Goal: Task Accomplishment & Management: Use online tool/utility

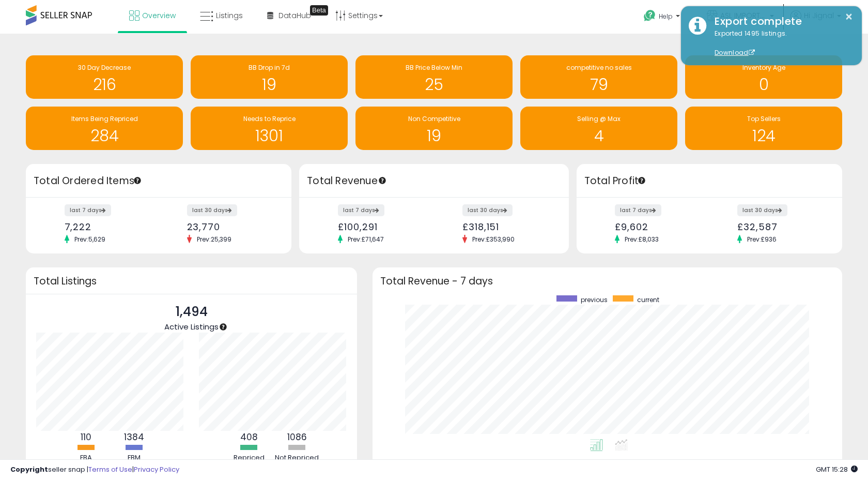
scroll to position [144, 449]
click at [849, 21] on button "×" at bounding box center [849, 16] width 8 height 13
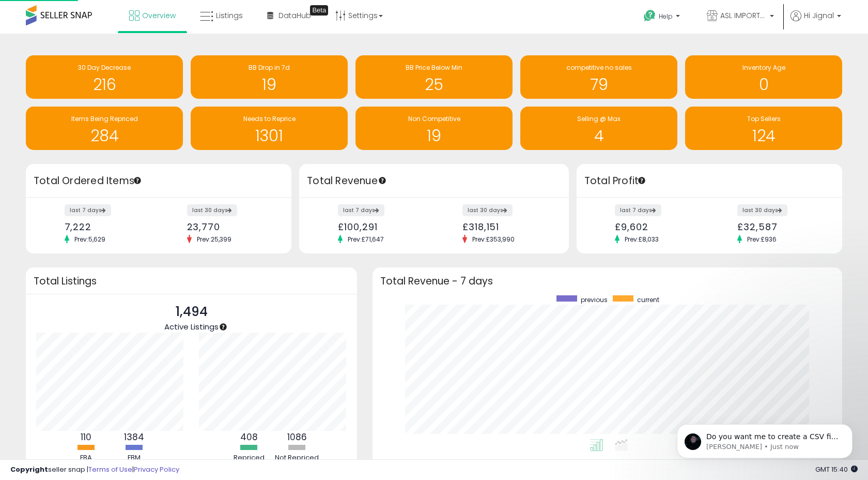
scroll to position [0, 0]
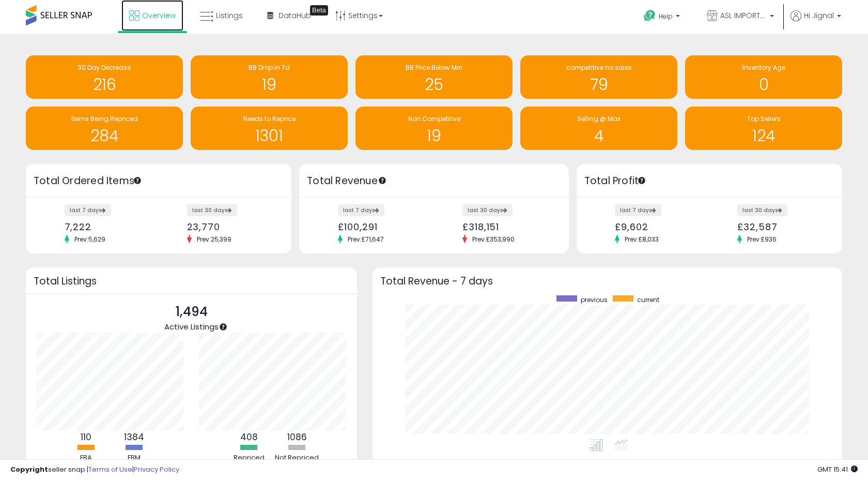
click at [154, 10] on span "Overview" at bounding box center [159, 15] width 34 height 10
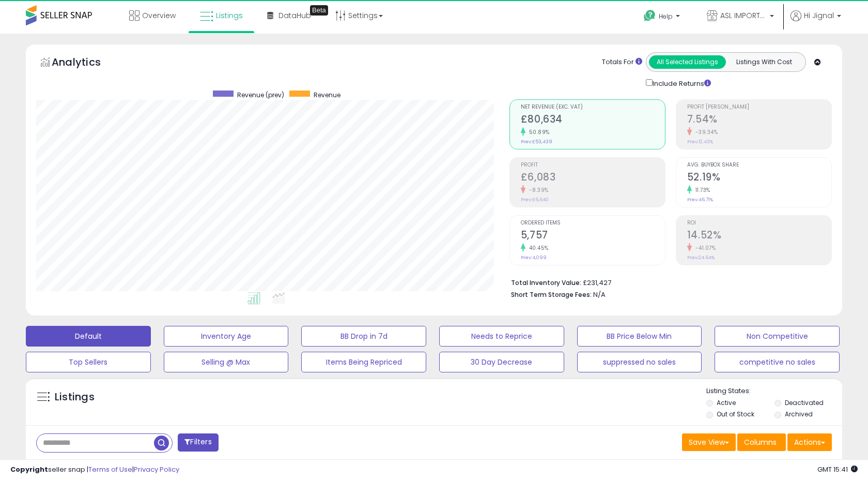
scroll to position [212, 473]
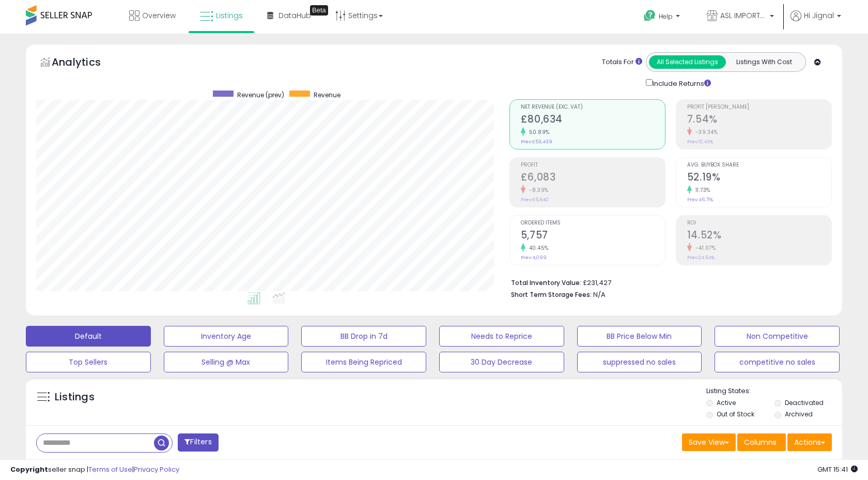
click at [128, 442] on input "text" at bounding box center [95, 443] width 117 height 18
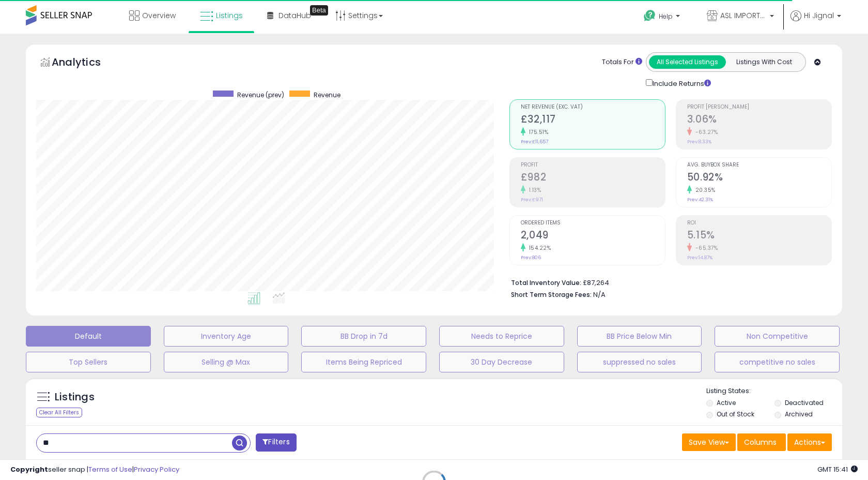
scroll to position [154, 0]
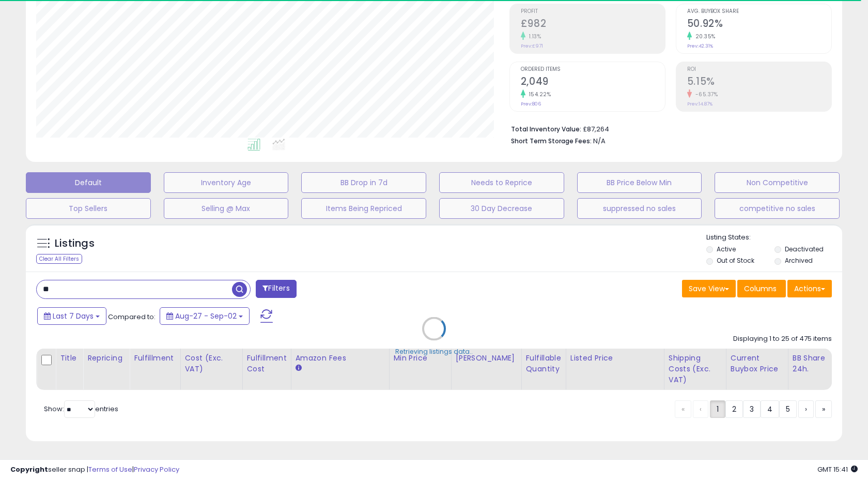
click at [235, 291] on div "Retrieving listings data.." at bounding box center [434, 336] width 832 height 235
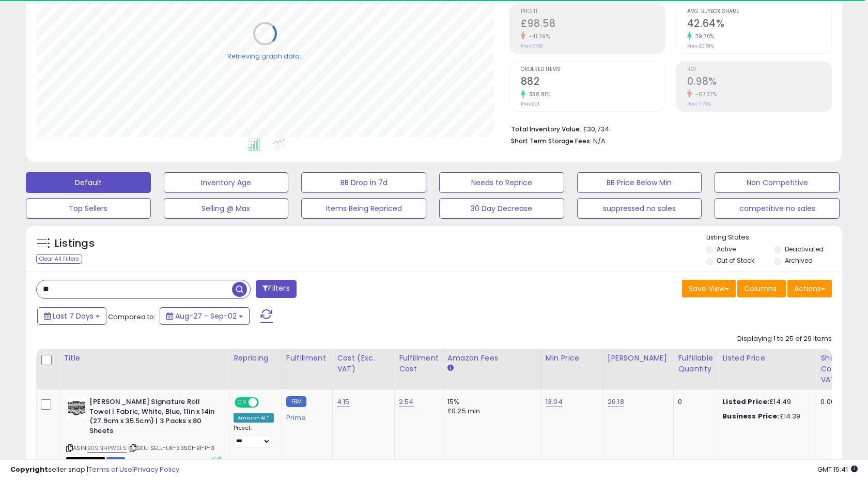
click at [235, 291] on span "button" at bounding box center [239, 289] width 15 height 15
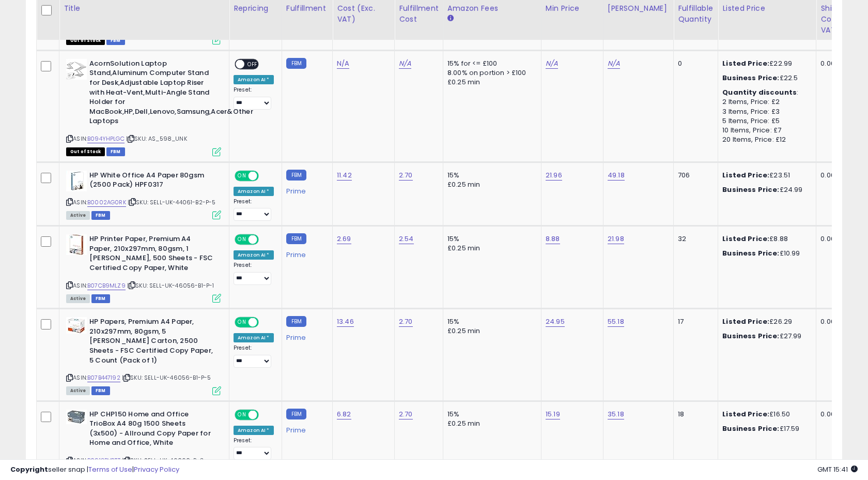
scroll to position [658, 0]
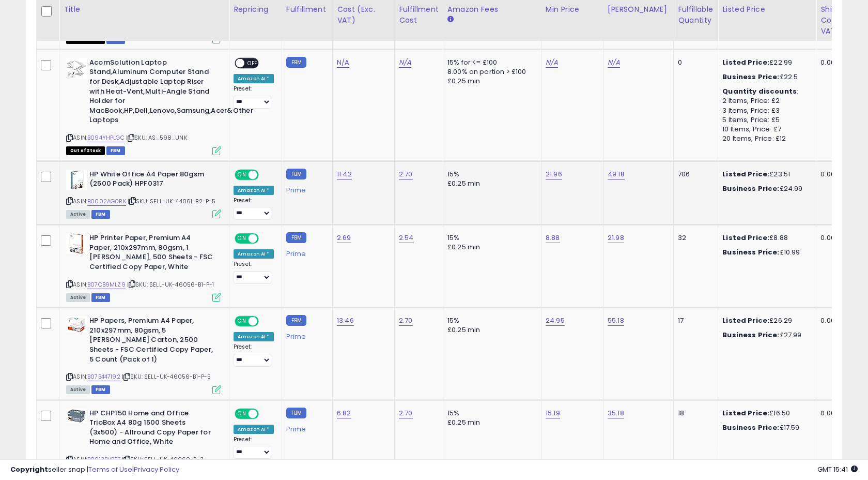
click at [160, 202] on span "| SKU: SELL-UK-44061-B2-P-5" at bounding box center [172, 201] width 88 height 8
drag, startPoint x: 160, startPoint y: 202, endPoint x: 180, endPoint y: 202, distance: 19.6
click at [180, 202] on span "| SKU: SELL-UK-44061-B2-P-5" at bounding box center [172, 201] width 88 height 8
copy span "SELL-UK-44061"
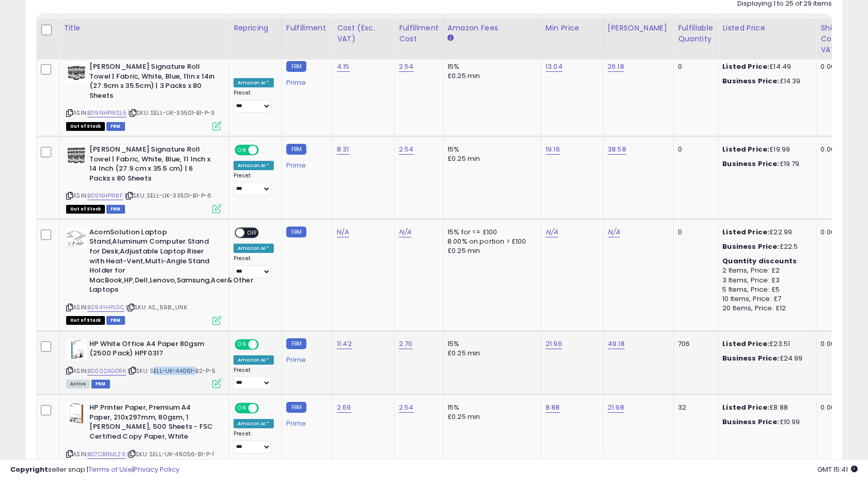
scroll to position [391, 0]
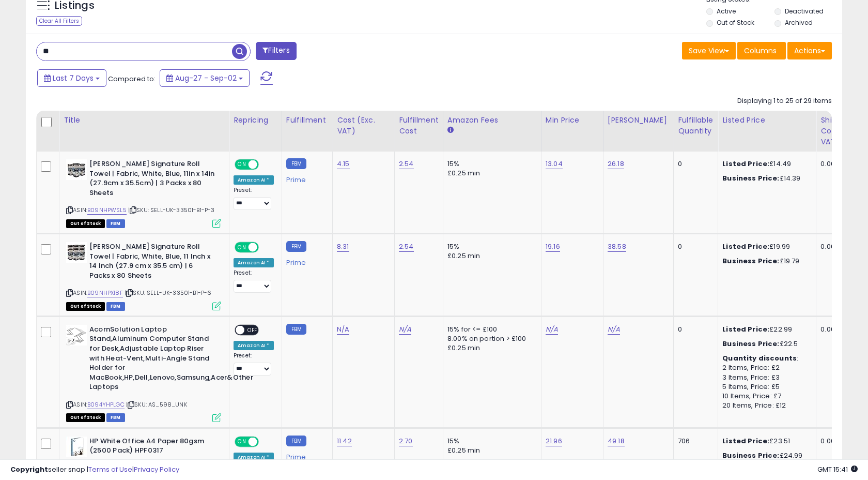
click at [110, 53] on input "**" at bounding box center [134, 51] width 195 height 18
paste input "**********"
type input "**********"
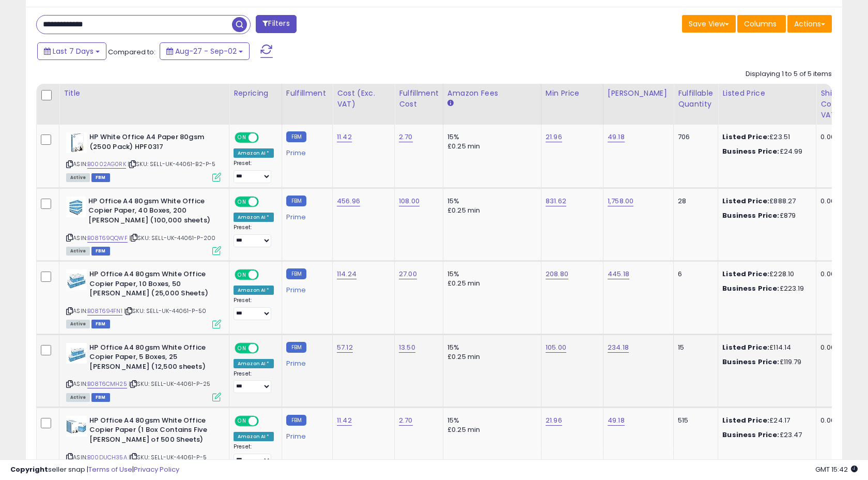
scroll to position [421, 0]
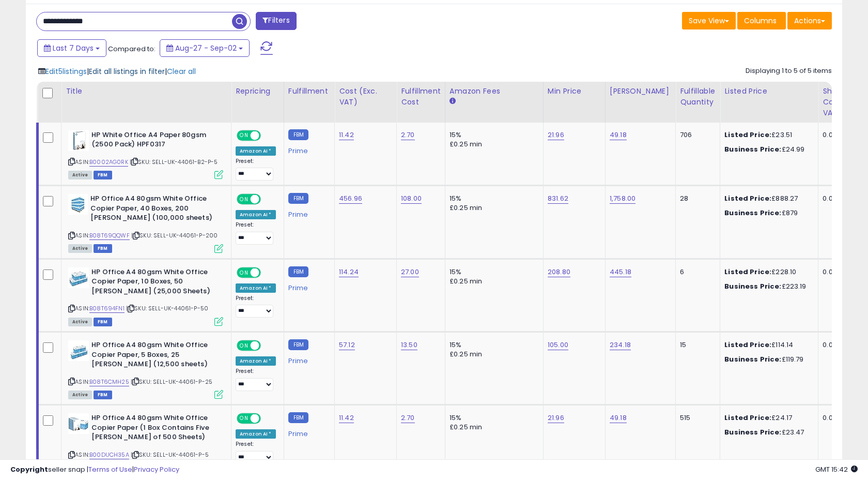
click at [152, 71] on span "Edit all listings in filter" at bounding box center [127, 71] width 76 height 10
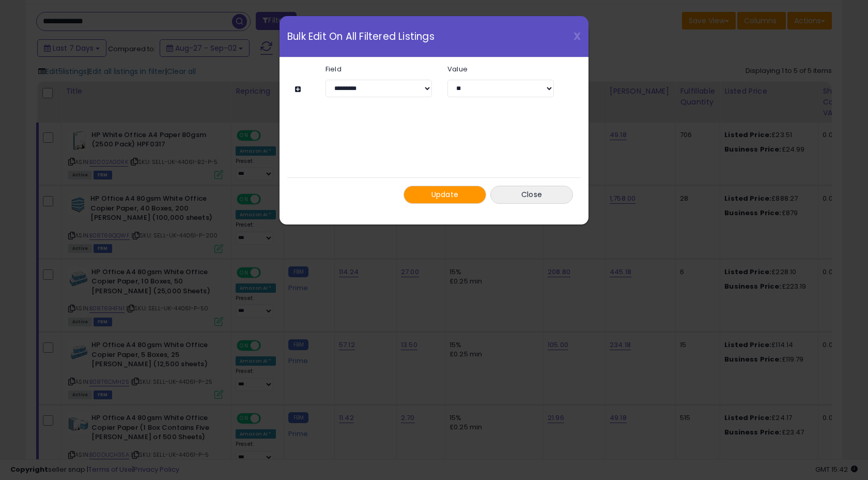
click at [452, 191] on span "Update" at bounding box center [445, 194] width 27 height 10
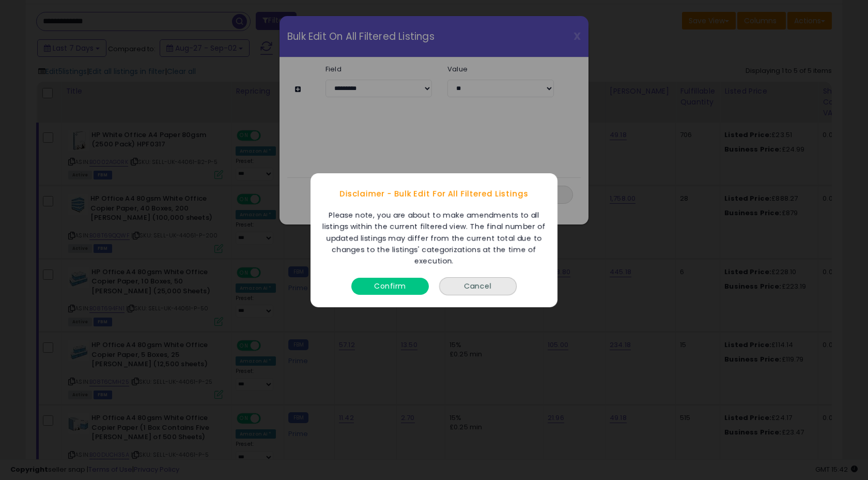
click at [401, 283] on button "Confirm" at bounding box center [391, 285] width 78 height 17
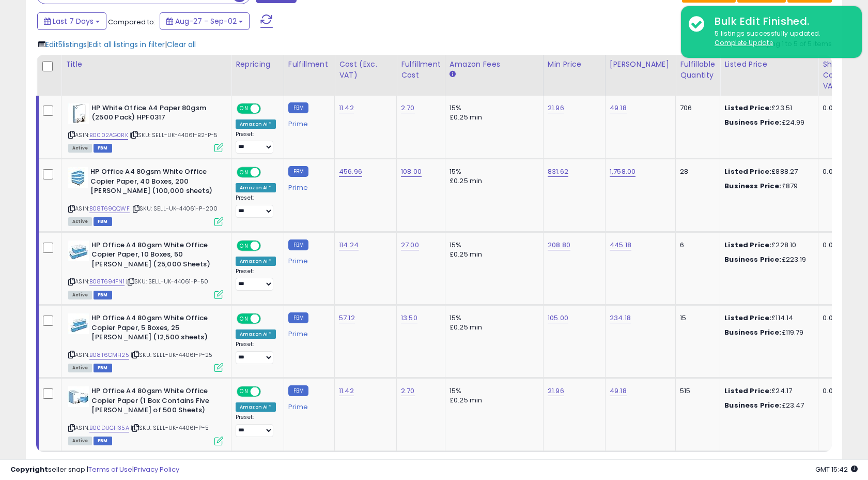
scroll to position [452, 0]
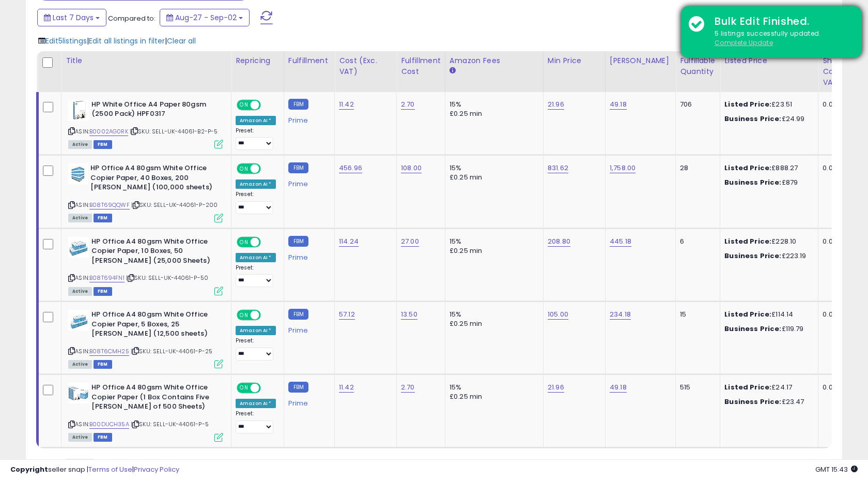
click at [742, 43] on u "Complete Update" at bounding box center [744, 42] width 58 height 9
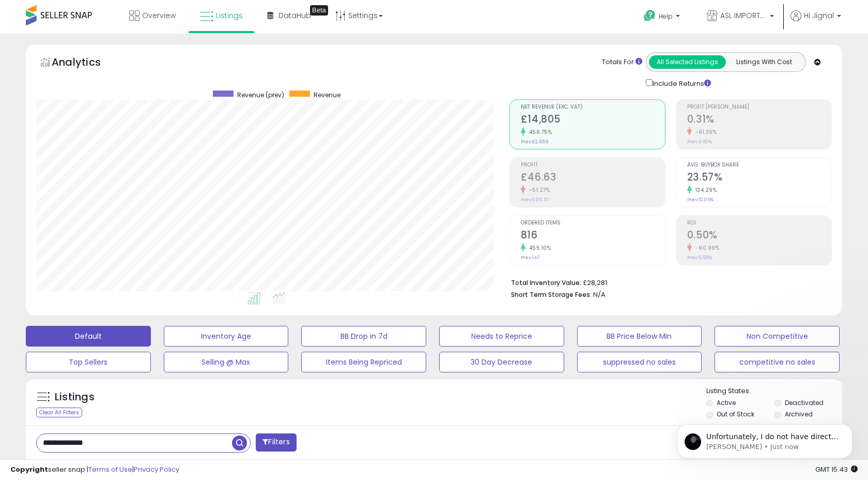
scroll to position [0, 0]
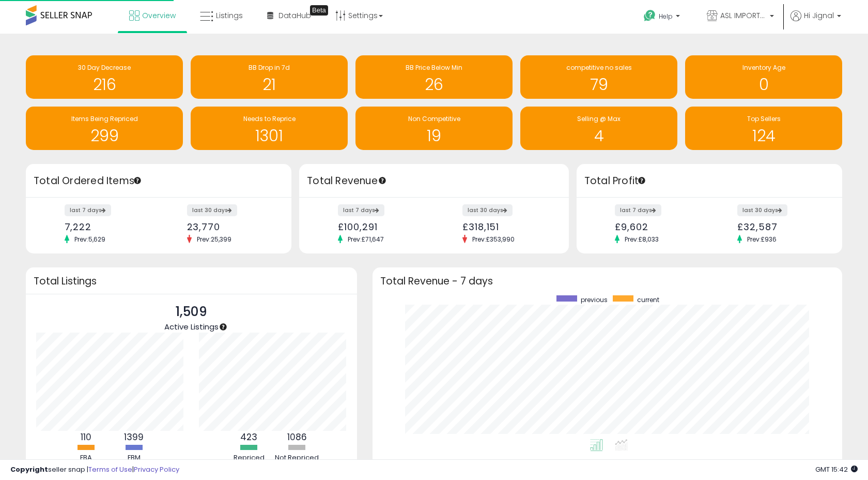
scroll to position [144, 449]
click at [156, 22] on link "Overview" at bounding box center [152, 15] width 62 height 31
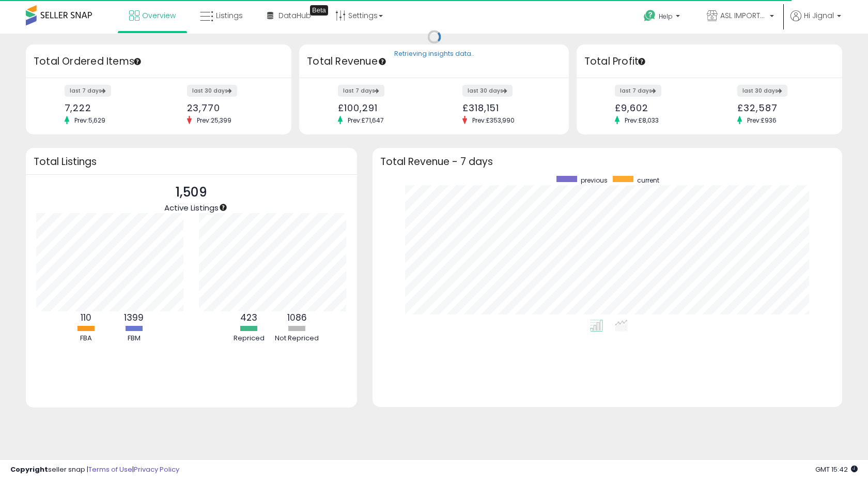
scroll to position [144, 449]
